Goal: Task Accomplishment & Management: Use online tool/utility

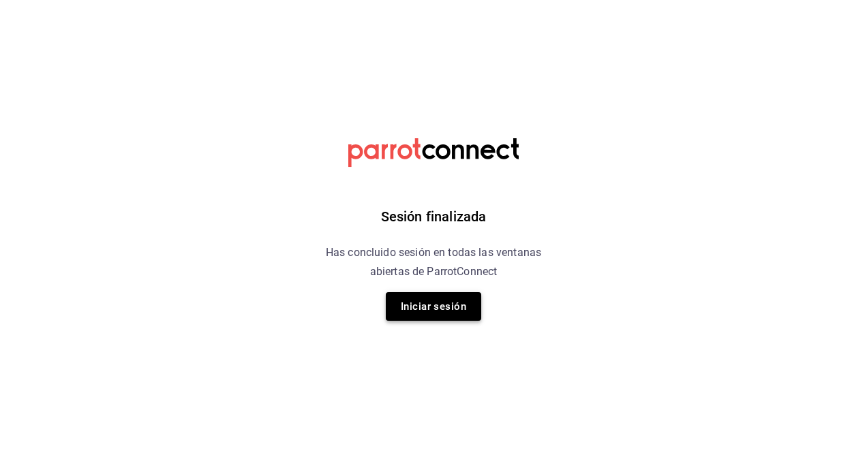
click at [462, 309] on button "Iniciar sesión" at bounding box center [433, 306] width 95 height 29
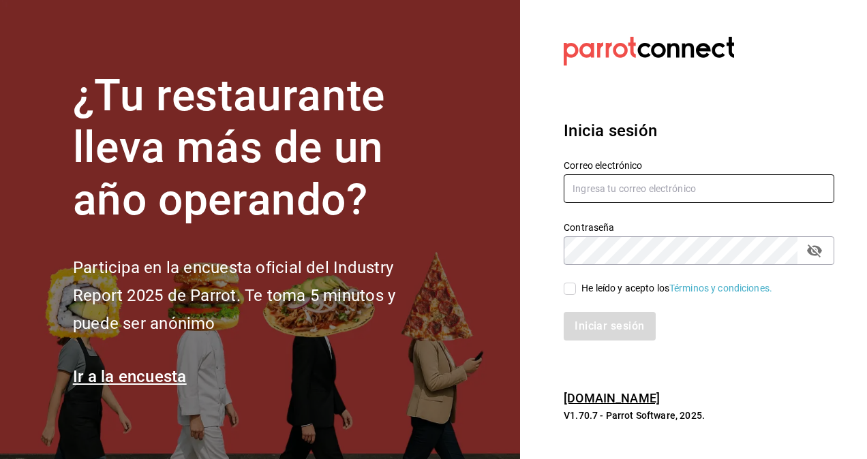
type input "[PERSON_NAME][EMAIL_ADDRESS][PERSON_NAME][DOMAIN_NAME]"
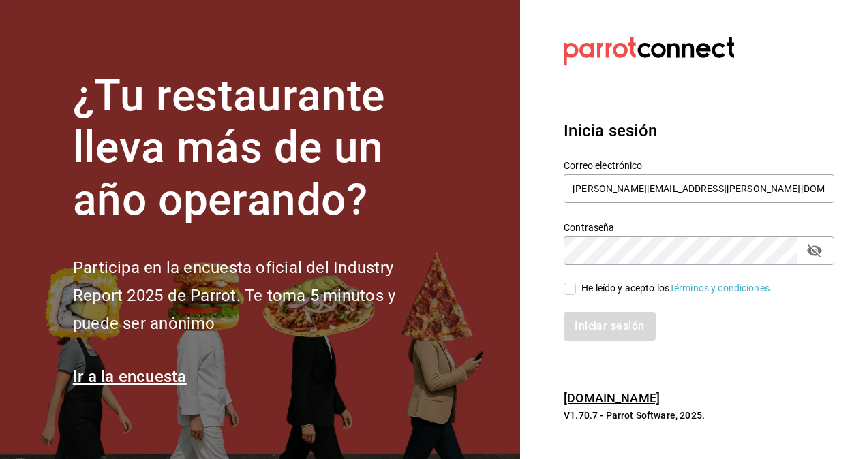
click at [574, 290] on input "He leído y acepto los Términos y condiciones." at bounding box center [569, 289] width 12 height 12
checkbox input "true"
click at [587, 320] on button "Iniciar sesión" at bounding box center [609, 326] width 93 height 29
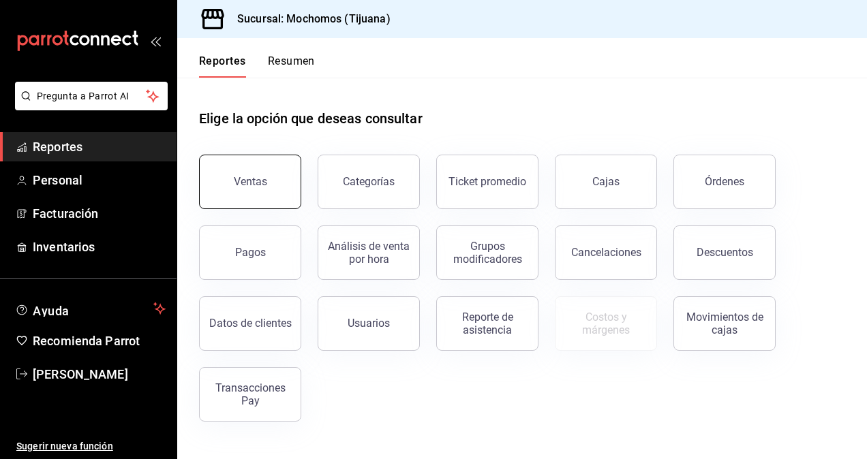
click at [279, 199] on button "Ventas" at bounding box center [250, 182] width 102 height 55
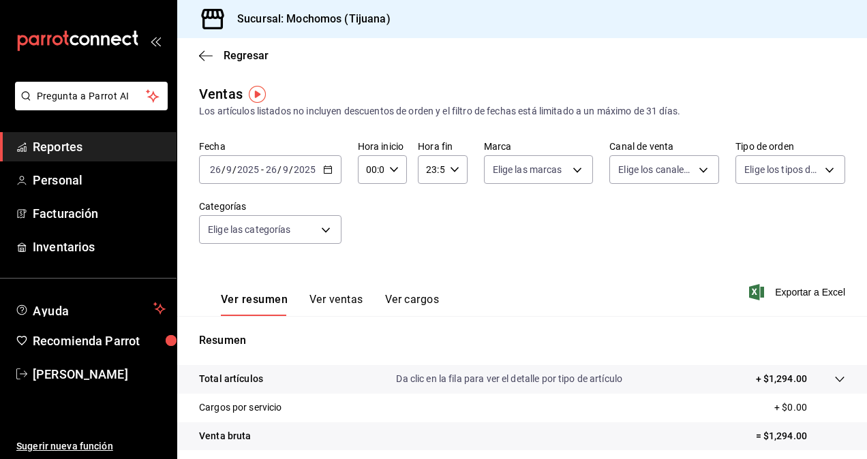
click at [325, 171] on icon "button" at bounding box center [328, 170] width 10 height 10
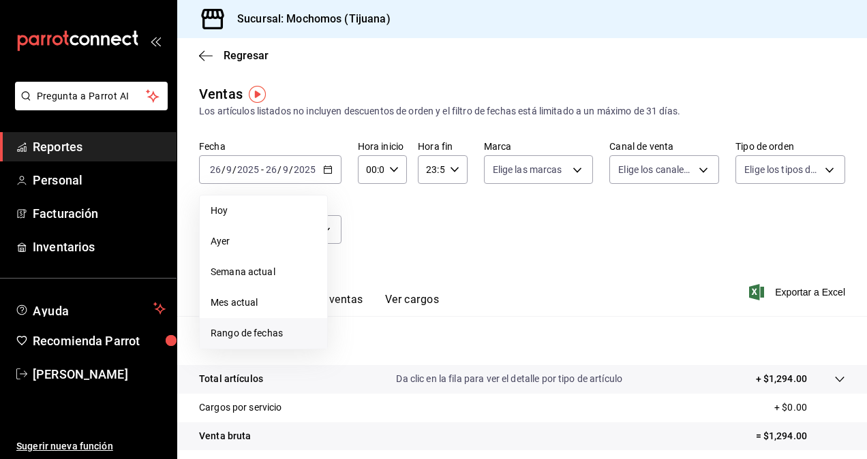
click at [274, 330] on span "Rango de fechas" at bounding box center [264, 333] width 106 height 14
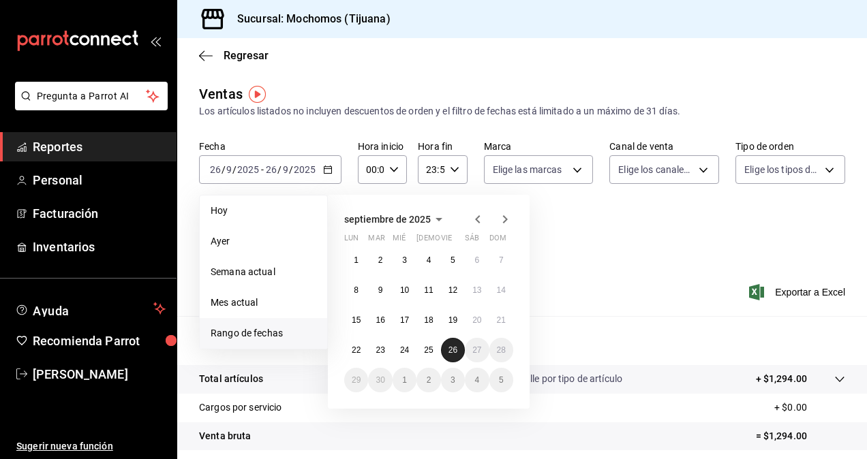
click at [450, 352] on abbr "26" at bounding box center [452, 350] width 9 height 10
click at [428, 356] on button "25" at bounding box center [428, 350] width 24 height 25
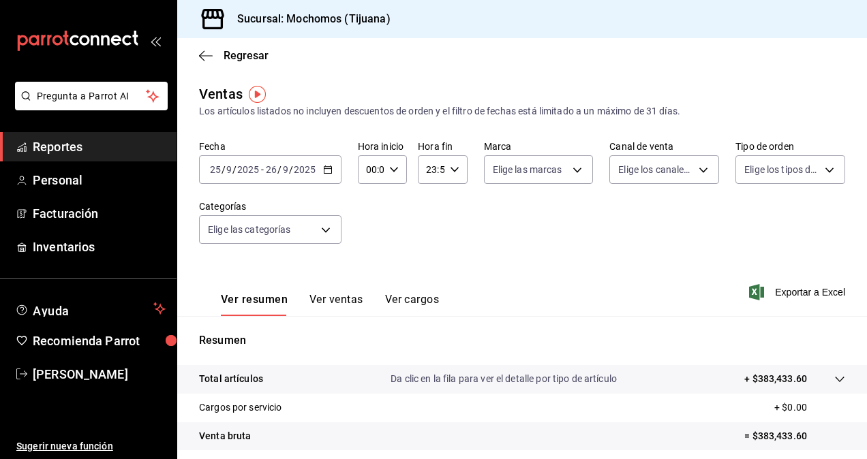
click at [324, 172] on icon "button" at bounding box center [328, 170] width 10 height 10
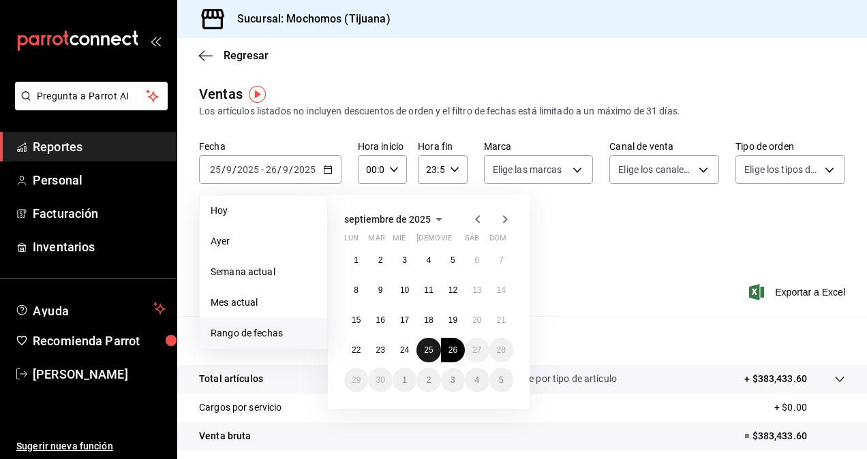
click at [431, 353] on abbr "25" at bounding box center [428, 350] width 9 height 10
click at [452, 352] on abbr "26" at bounding box center [452, 350] width 9 height 10
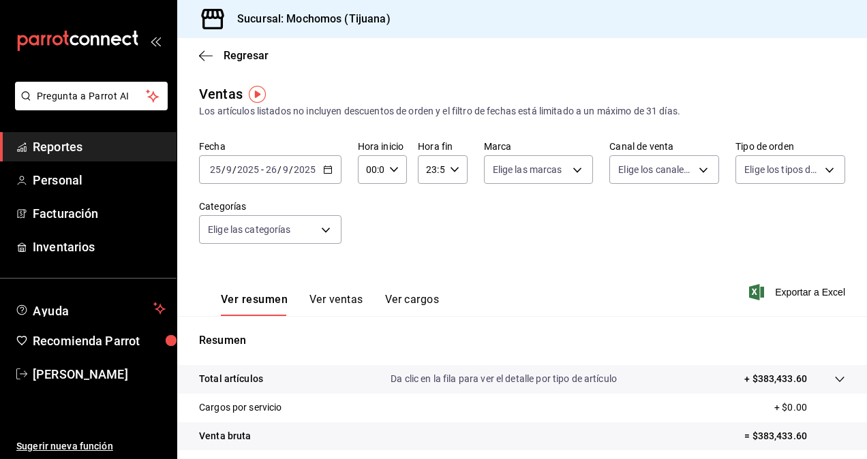
click at [391, 166] on icon "button" at bounding box center [394, 170] width 10 height 10
click at [370, 233] on span "05" at bounding box center [368, 231] width 3 height 11
type input "05:00"
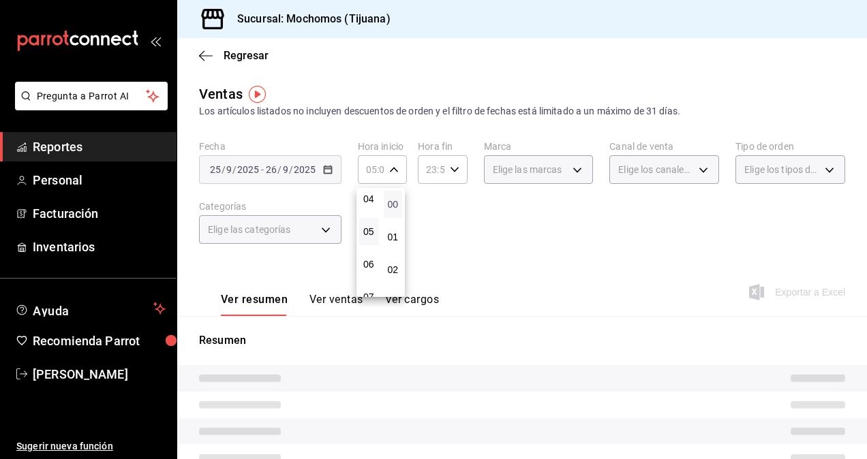
click at [394, 206] on span "00" at bounding box center [393, 204] width 3 height 11
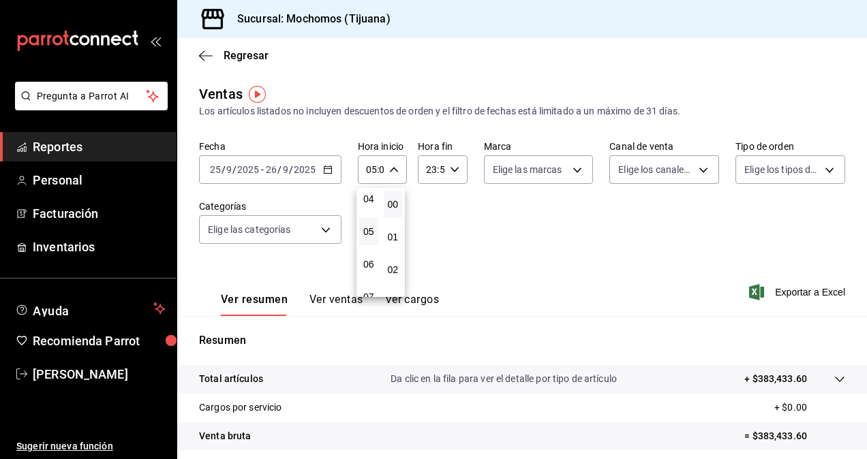
click at [452, 168] on div at bounding box center [433, 229] width 867 height 459
click at [452, 168] on icon "button" at bounding box center [455, 170] width 10 height 10
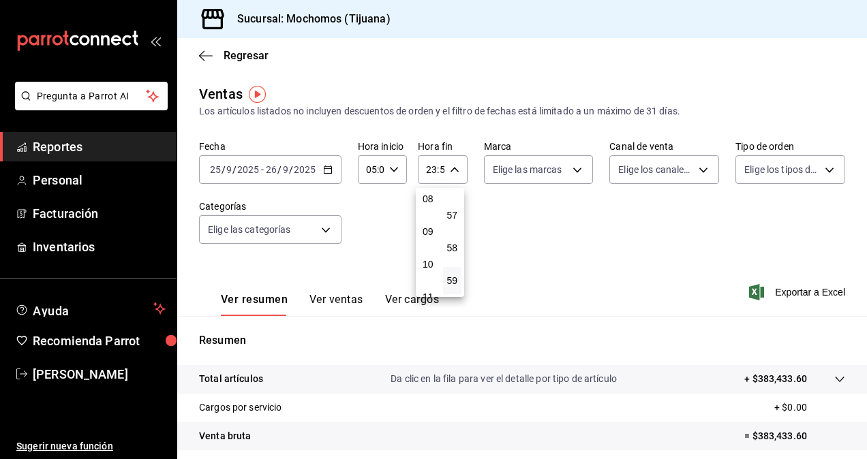
scroll to position [131, 0]
click at [429, 235] on span "05" at bounding box center [427, 237] width 3 height 11
click at [450, 210] on button "00" at bounding box center [452, 204] width 19 height 27
type input "05:00"
click at [528, 223] on div at bounding box center [433, 229] width 867 height 459
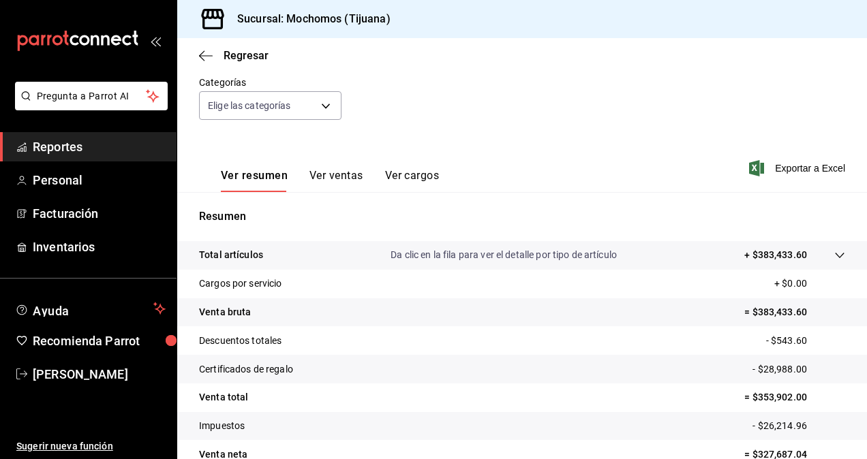
scroll to position [193, 0]
